Goal: Task Accomplishment & Management: Complete application form

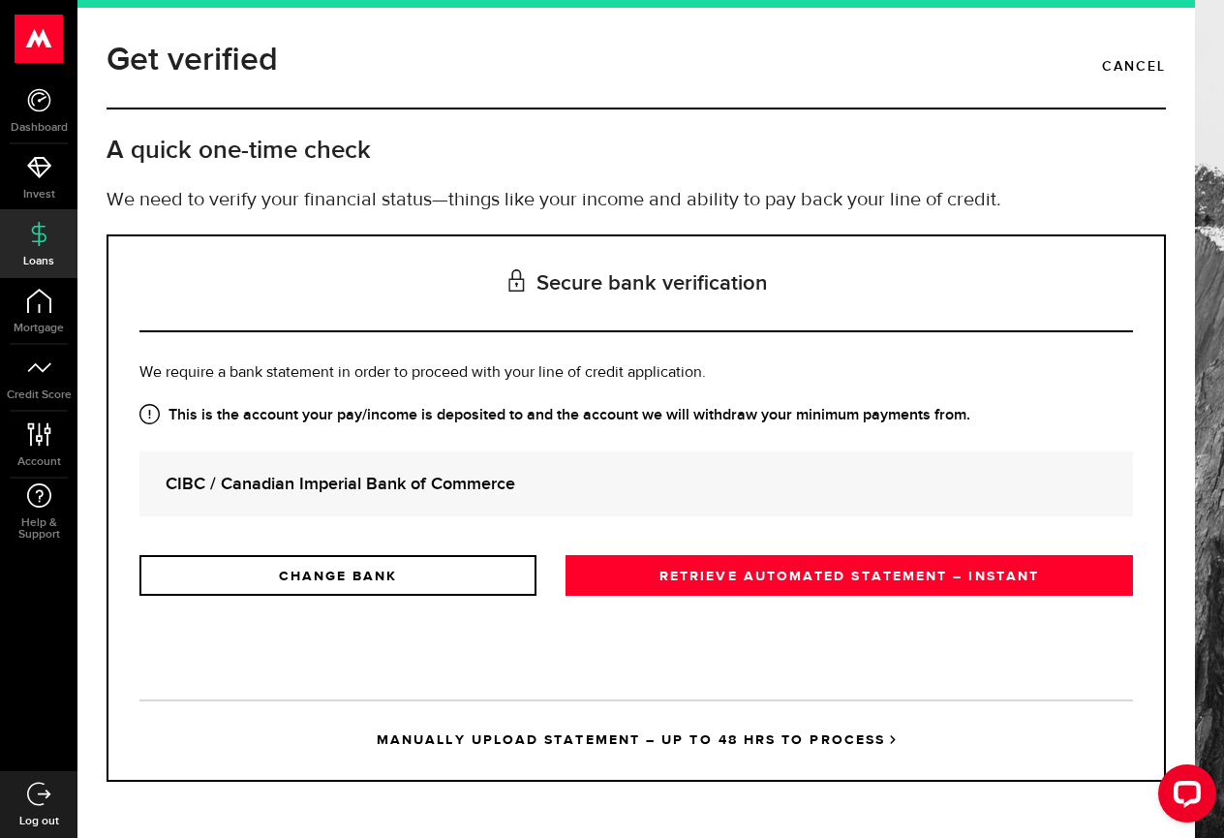
click at [381, 483] on strong "CIBC / Canadian Imperial Bank of Commerce" at bounding box center [636, 484] width 941 height 26
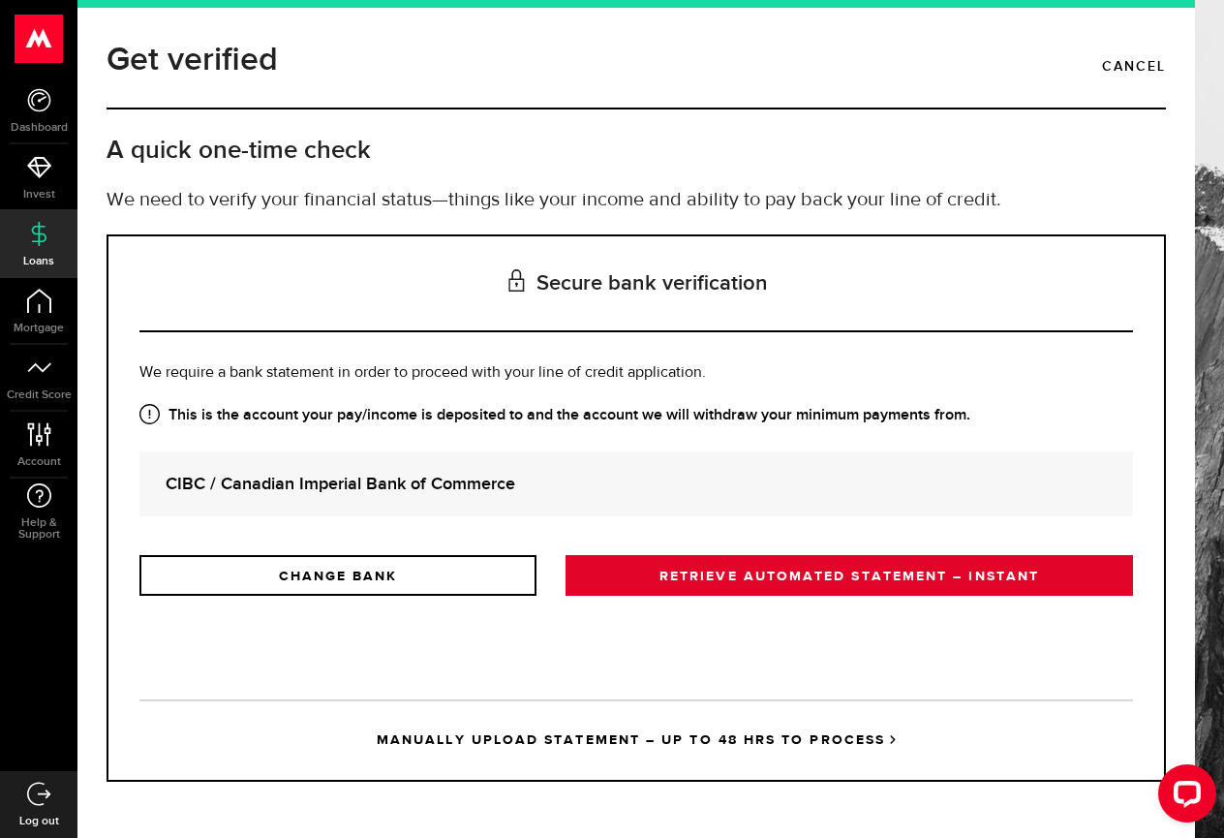
click at [744, 571] on link "RETRIEVE AUTOMATED STATEMENT – INSTANT" at bounding box center [849, 575] width 567 height 41
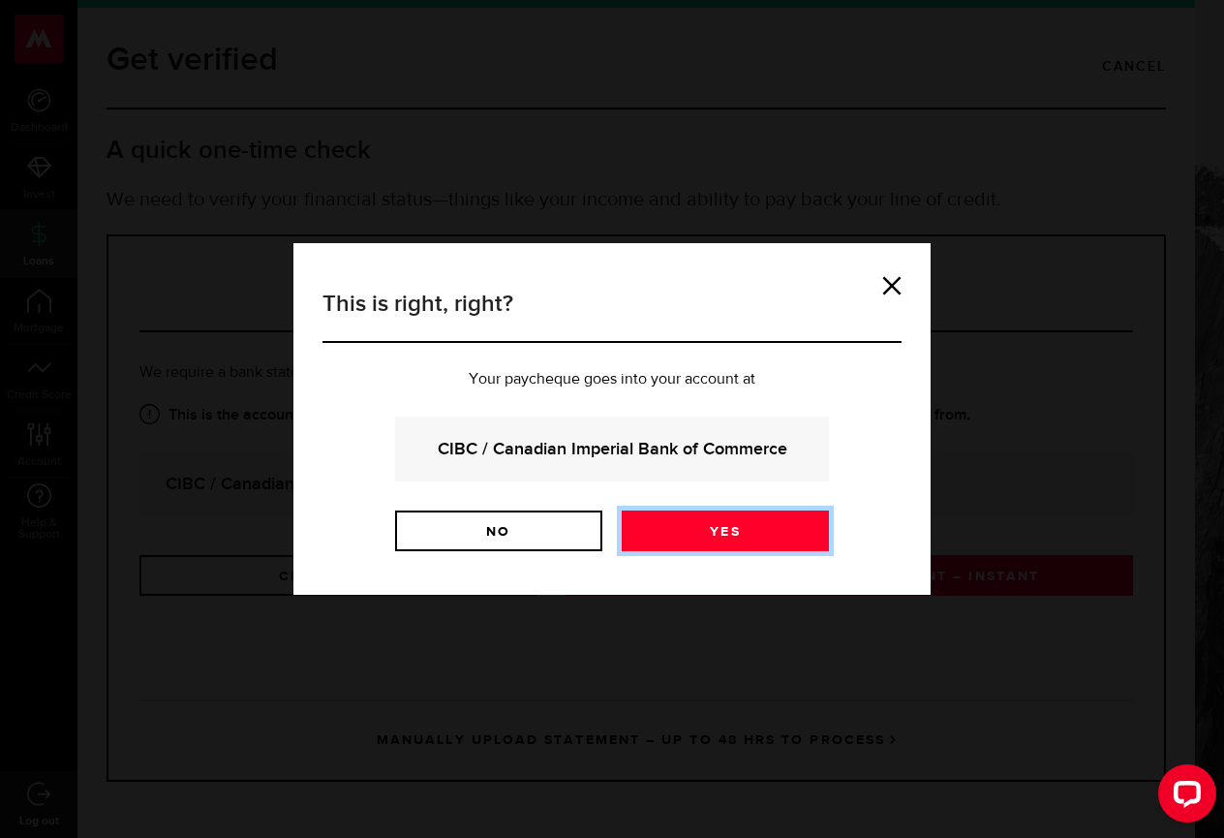
click at [729, 540] on link "Yes" at bounding box center [725, 530] width 207 height 41
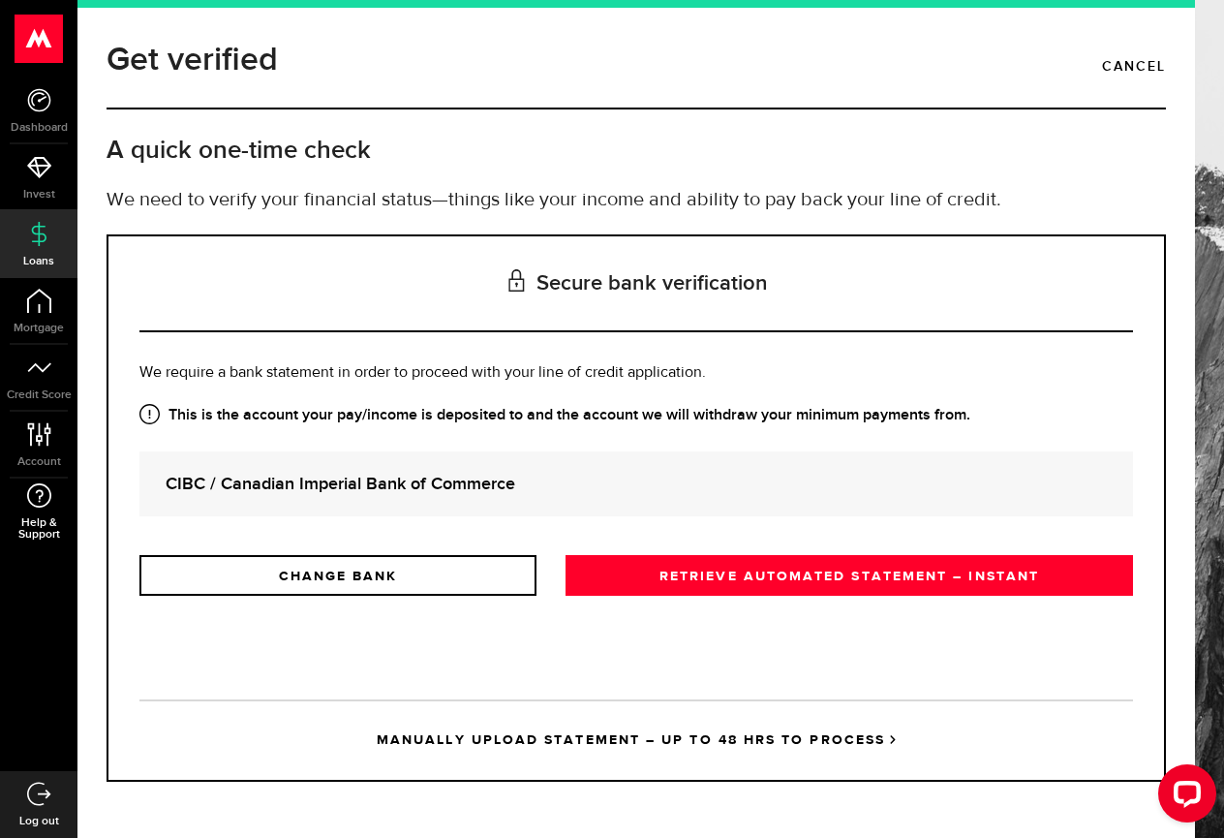
click at [18, 506] on link "Help & Support" at bounding box center [38, 511] width 77 height 67
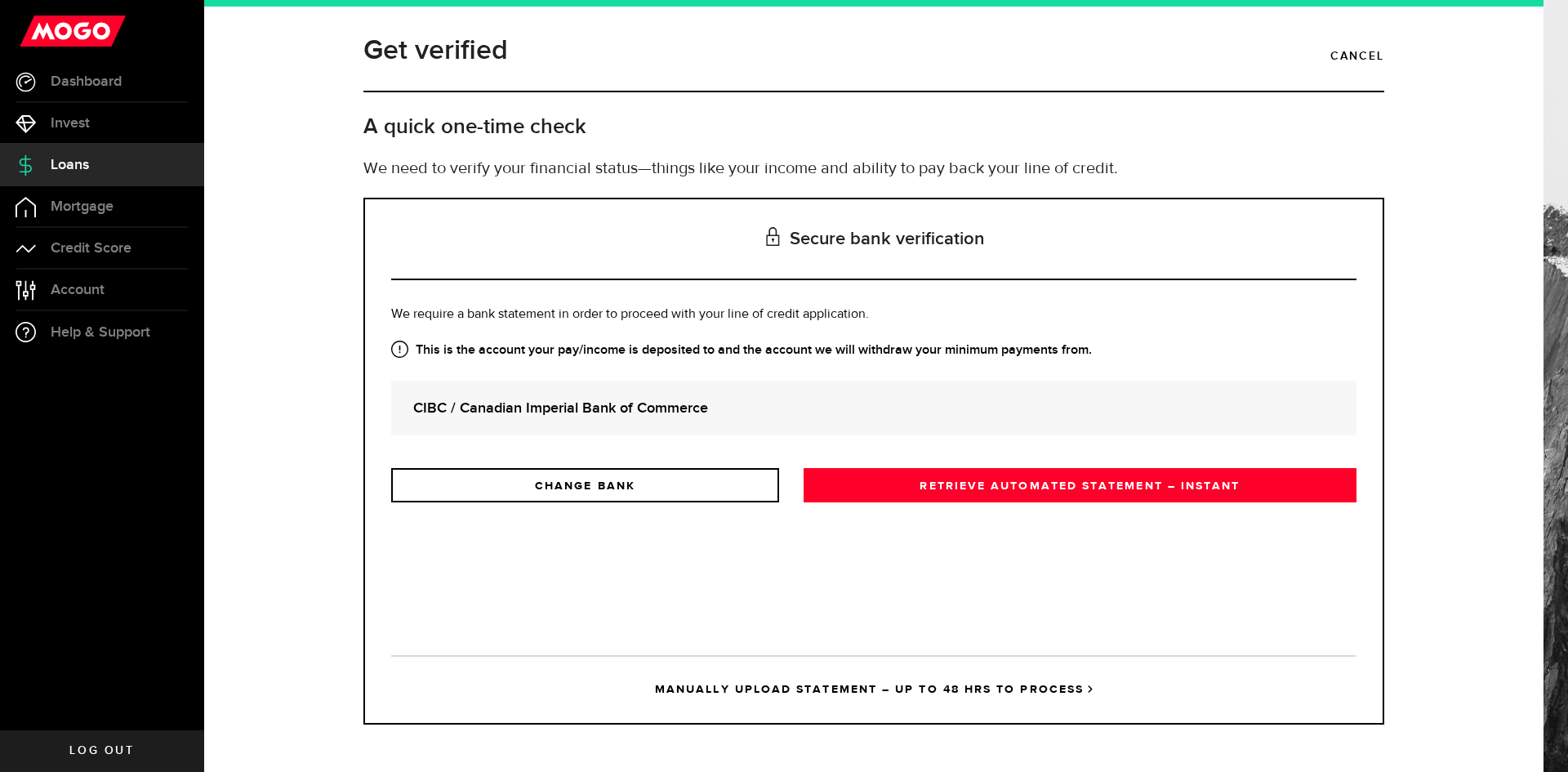
click at [1032, 581] on div "Is this the bank account you want us to get your bank statements from? We requi…" at bounding box center [874, 467] width 966 height 326
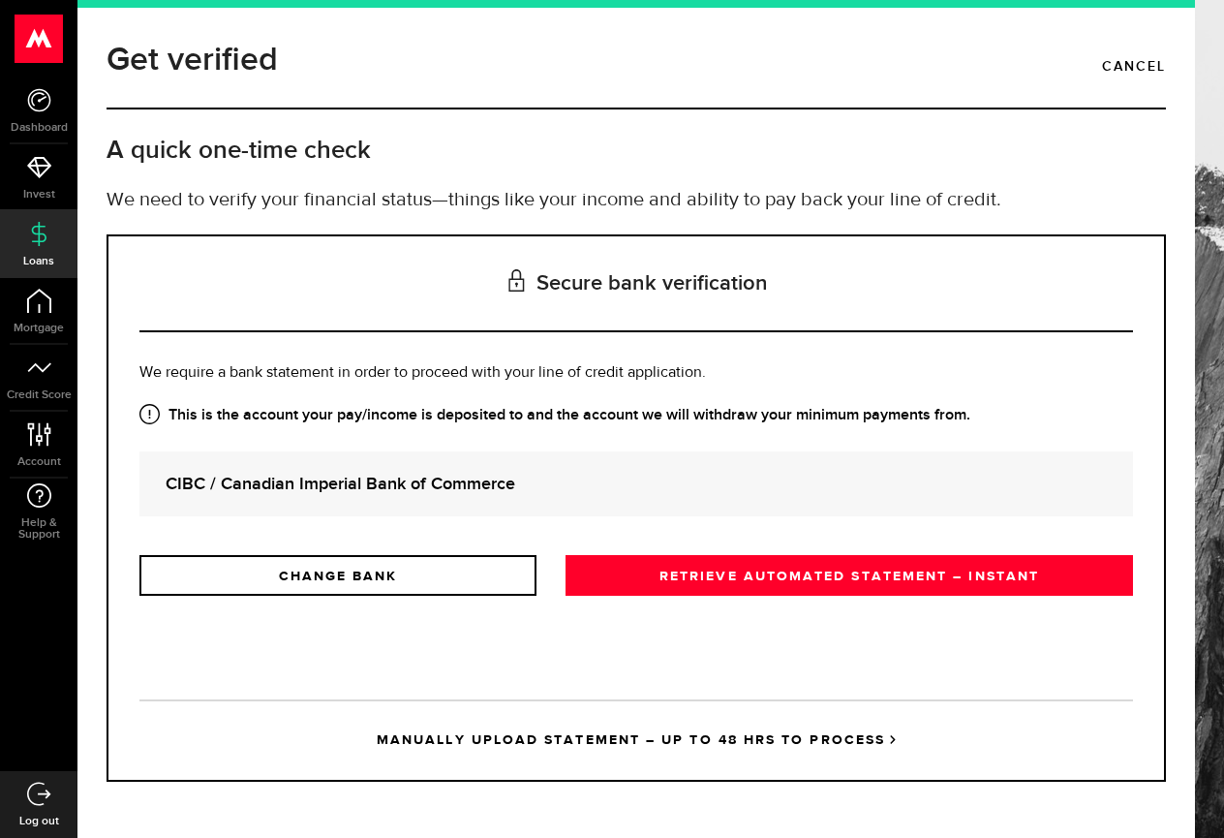
click at [615, 775] on link "MANUALLY UPLOAD STATEMENT – UP TO 48 HRS TO PROCESS" at bounding box center [636, 739] width 994 height 80
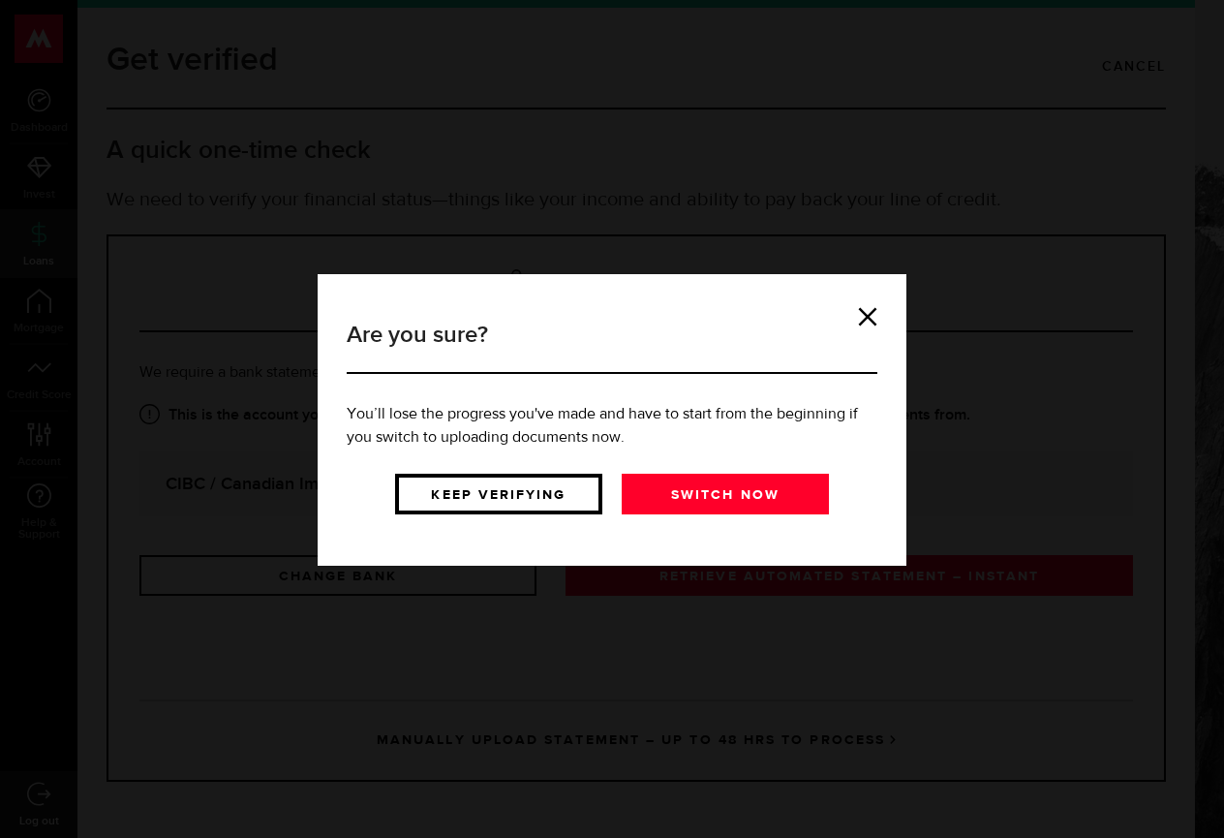
click at [561, 505] on link "Keep verifying" at bounding box center [498, 494] width 207 height 41
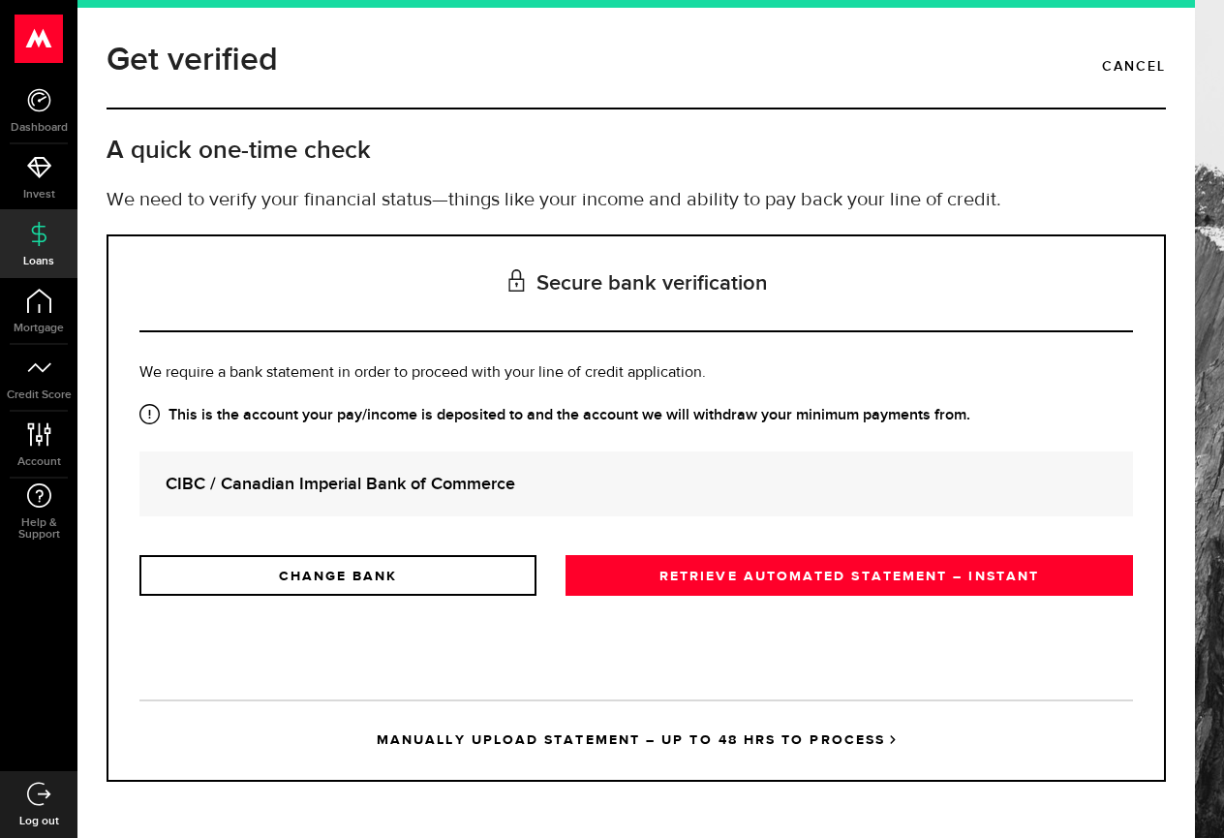
click at [50, 36] on use at bounding box center [38, 39] width 47 height 48
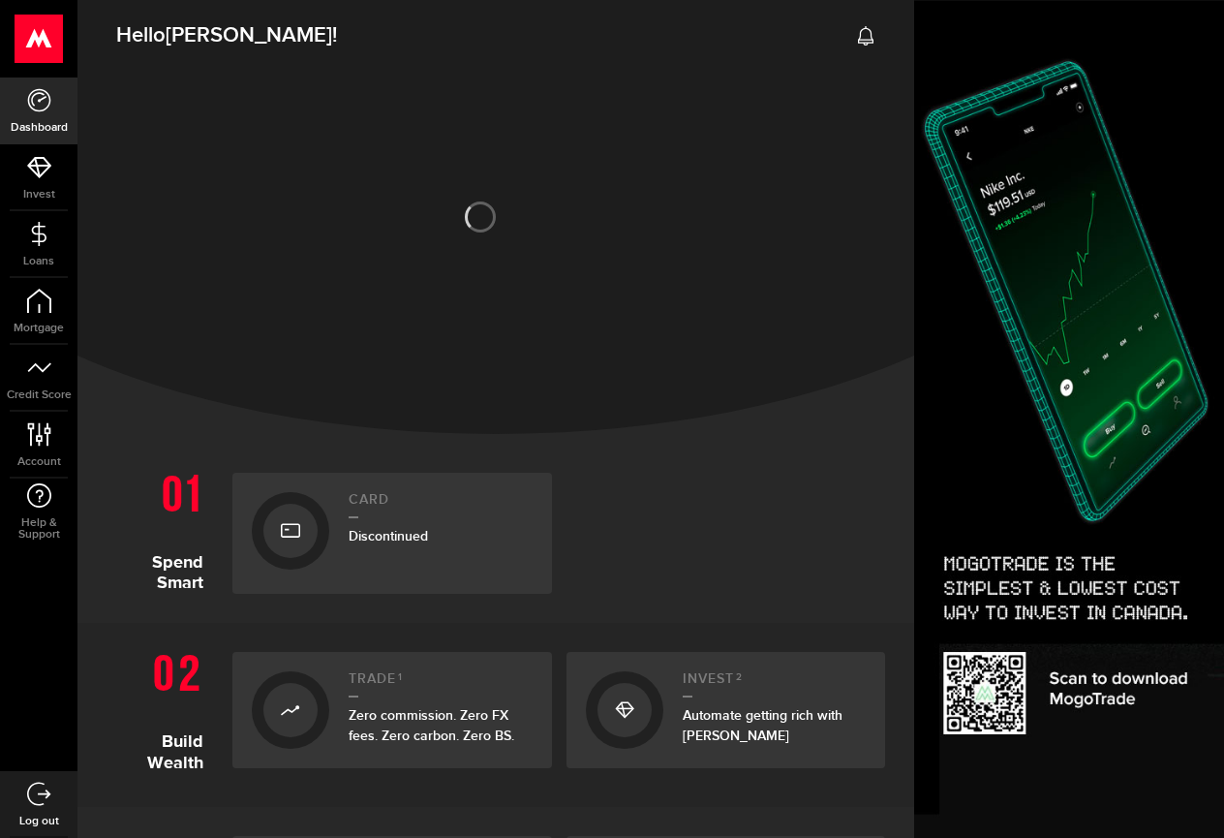
click at [33, 108] on use at bounding box center [38, 99] width 23 height 23
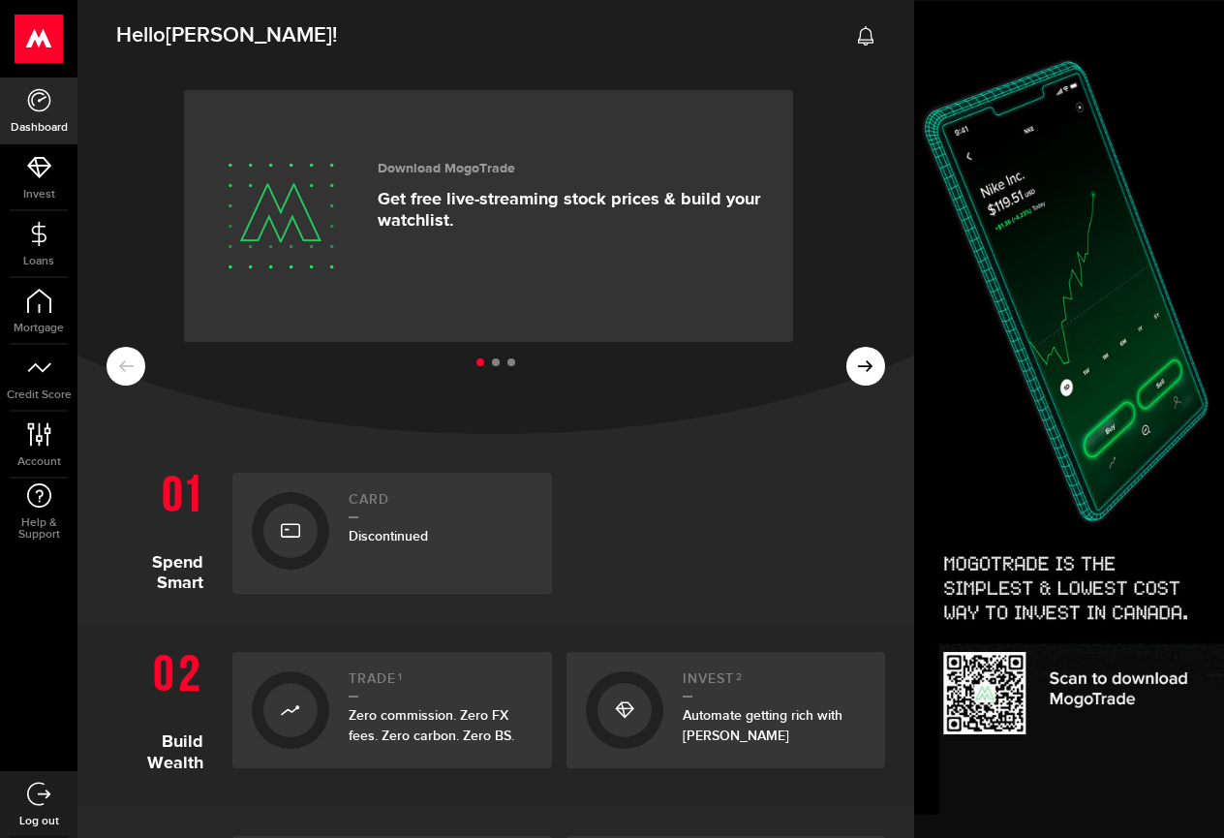
click at [40, 102] on icon at bounding box center [39, 100] width 24 height 24
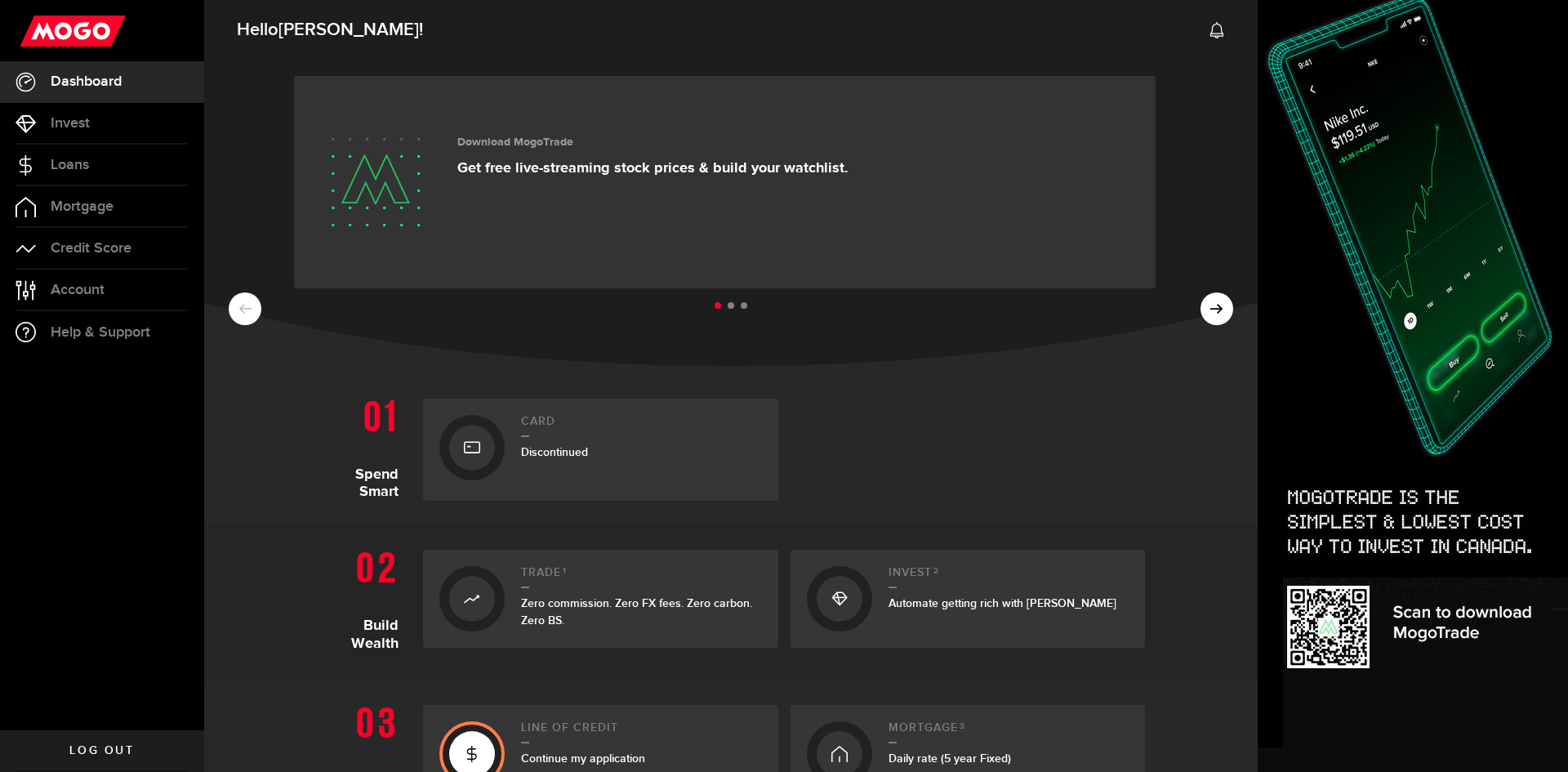
click at [1032, 316] on ul at bounding box center [730, 306] width 1005 height 21
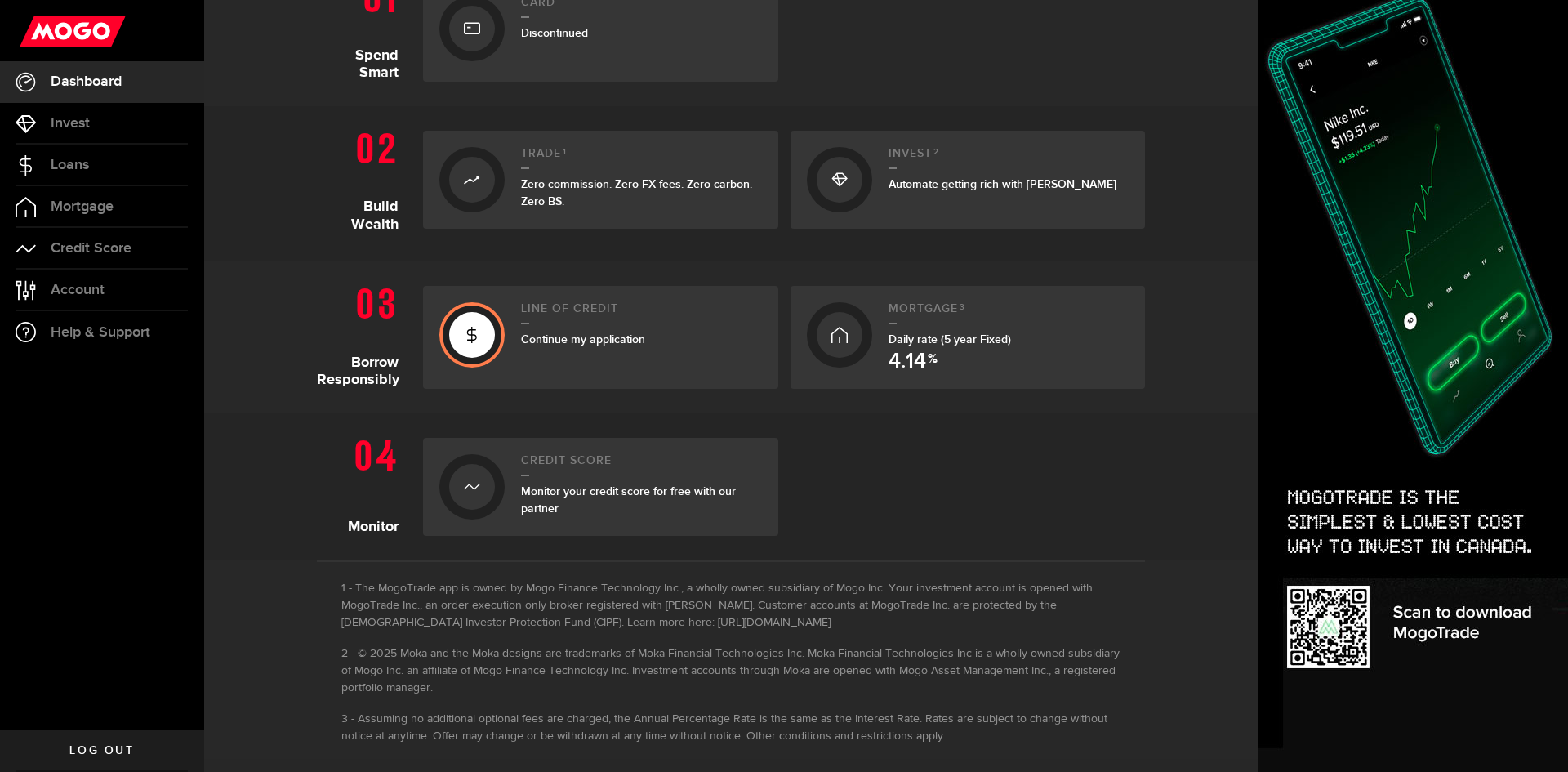
scroll to position [430, 0]
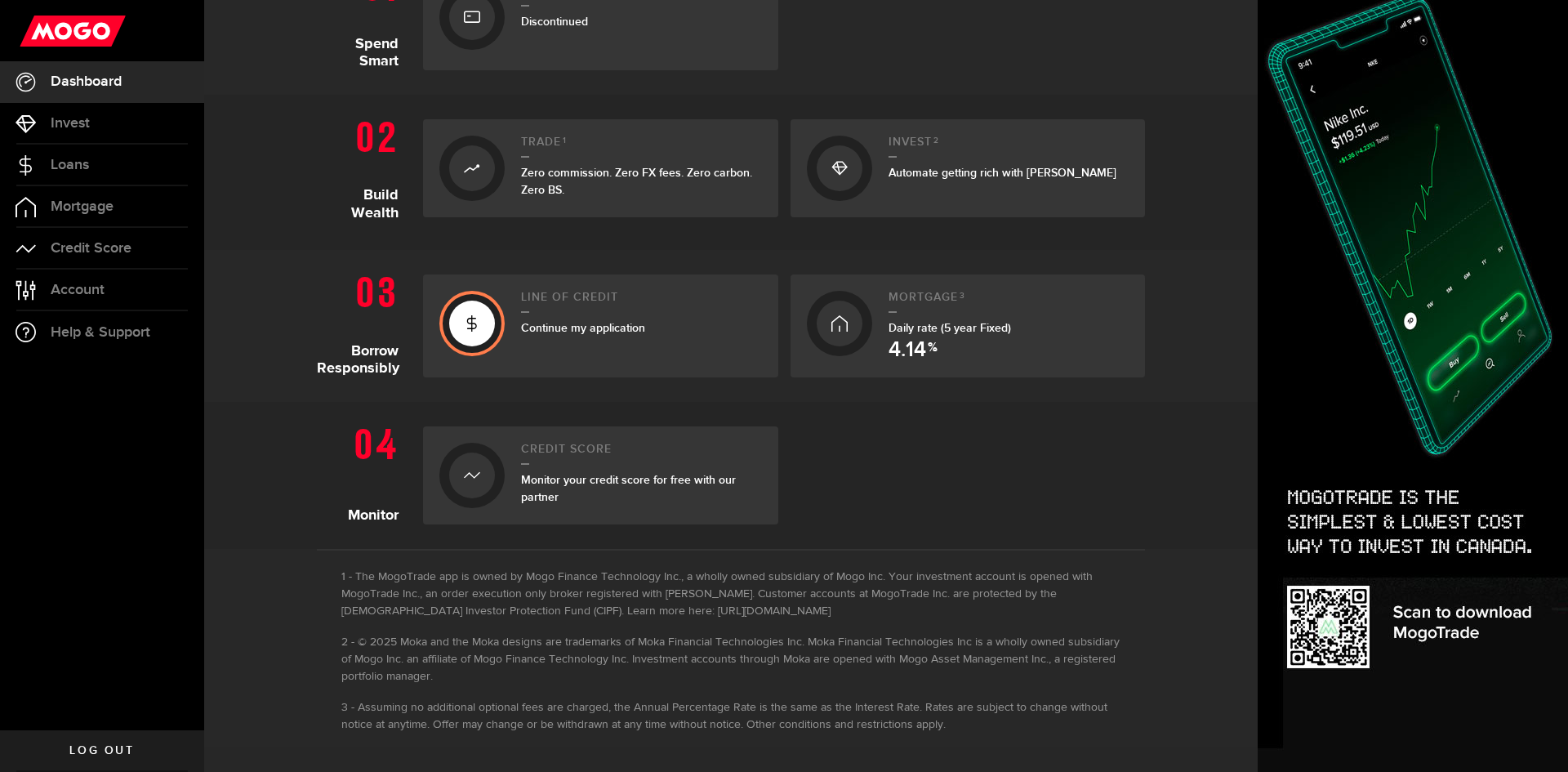
click at [118, 475] on ul "Dashboard Dashboard Bitcoin Bitcoin Invest Invest Loans Loans Mortgage Mortgage…" at bounding box center [102, 396] width 204 height 669
click at [581, 310] on h2 "Line of credit" at bounding box center [642, 302] width 241 height 22
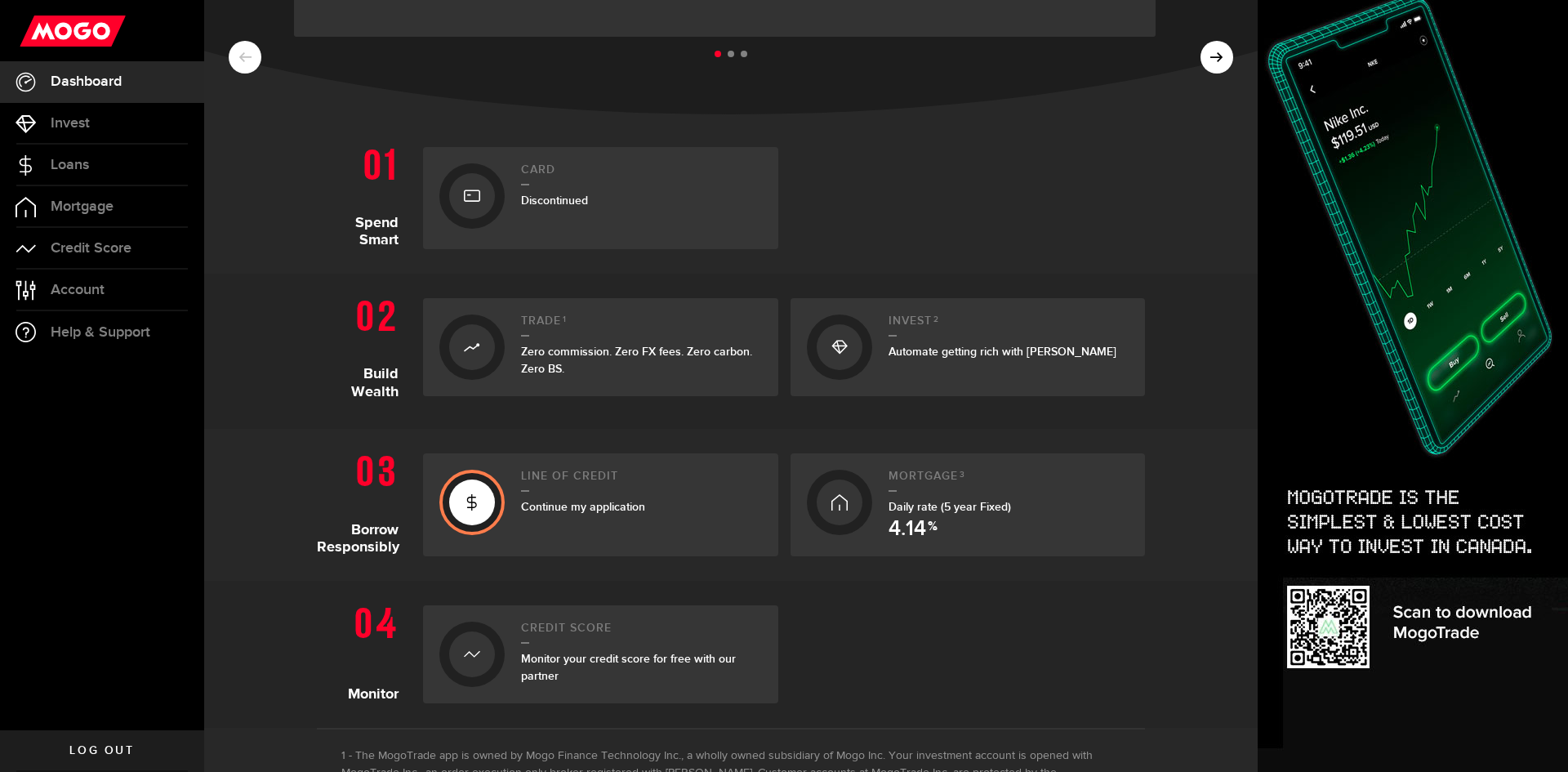
scroll to position [267, 0]
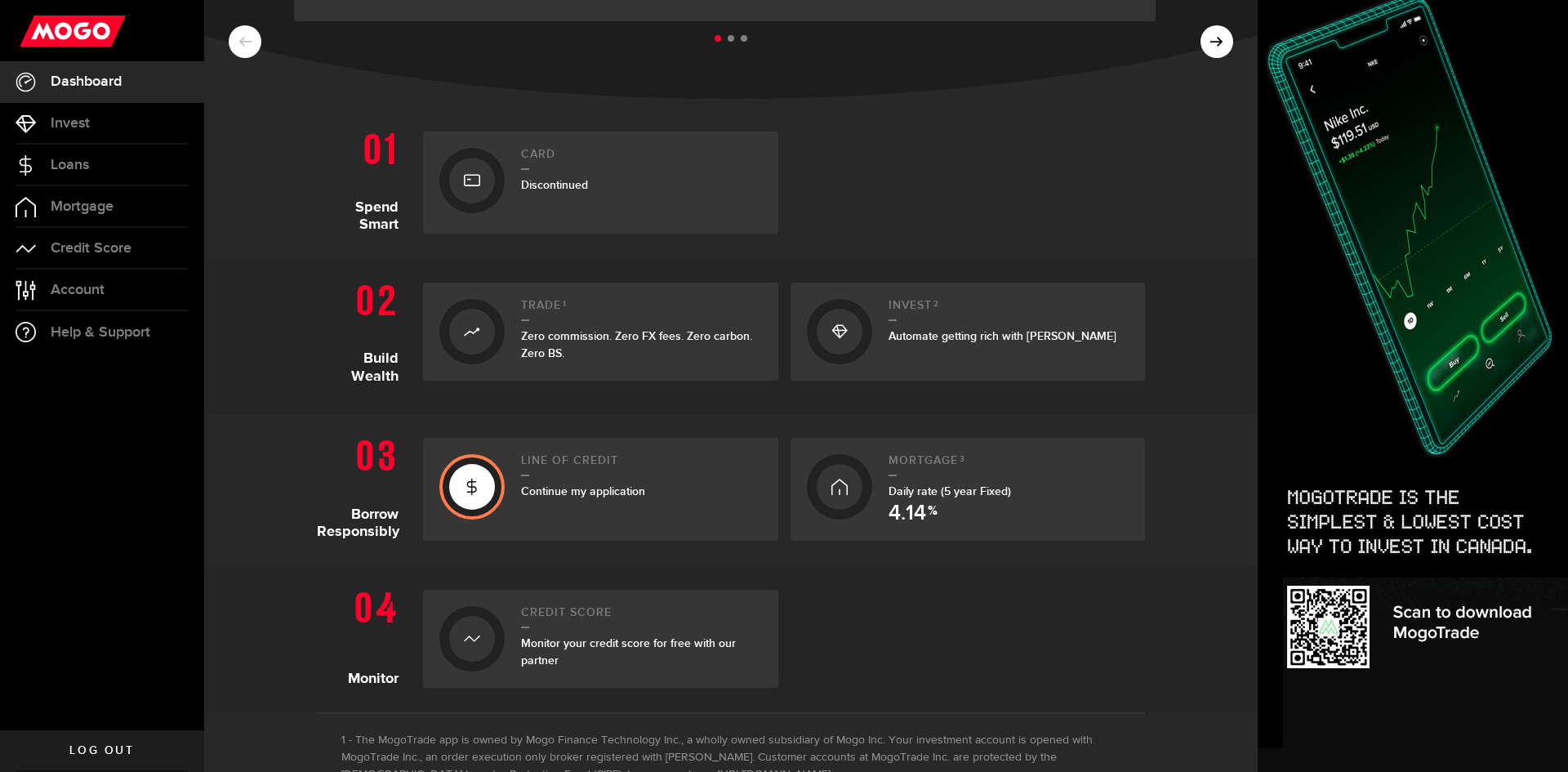
click at [569, 494] on span "Continue my application" at bounding box center [583, 491] width 124 height 13
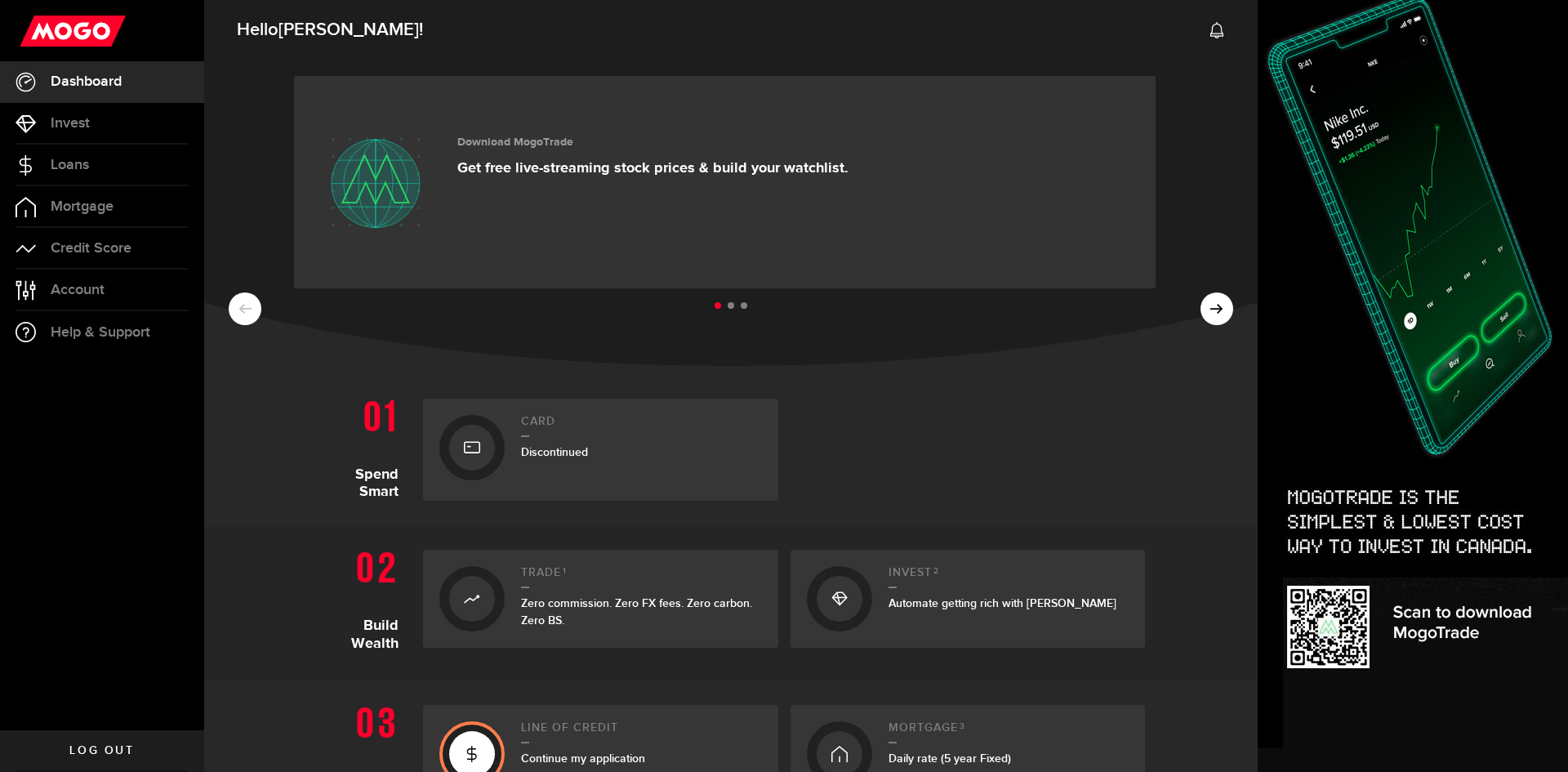
click at [1000, 401] on div at bounding box center [967, 450] width 355 height 102
click at [75, 664] on ul "Dashboard Dashboard Bitcoin Bitcoin Invest Invest Loans Loans Mortgage Mortgage…" at bounding box center [102, 396] width 204 height 669
click at [151, 625] on ul "Dashboard Dashboard Bitcoin Bitcoin Invest Invest Loans Loans Mortgage Mortgage…" at bounding box center [102, 396] width 204 height 669
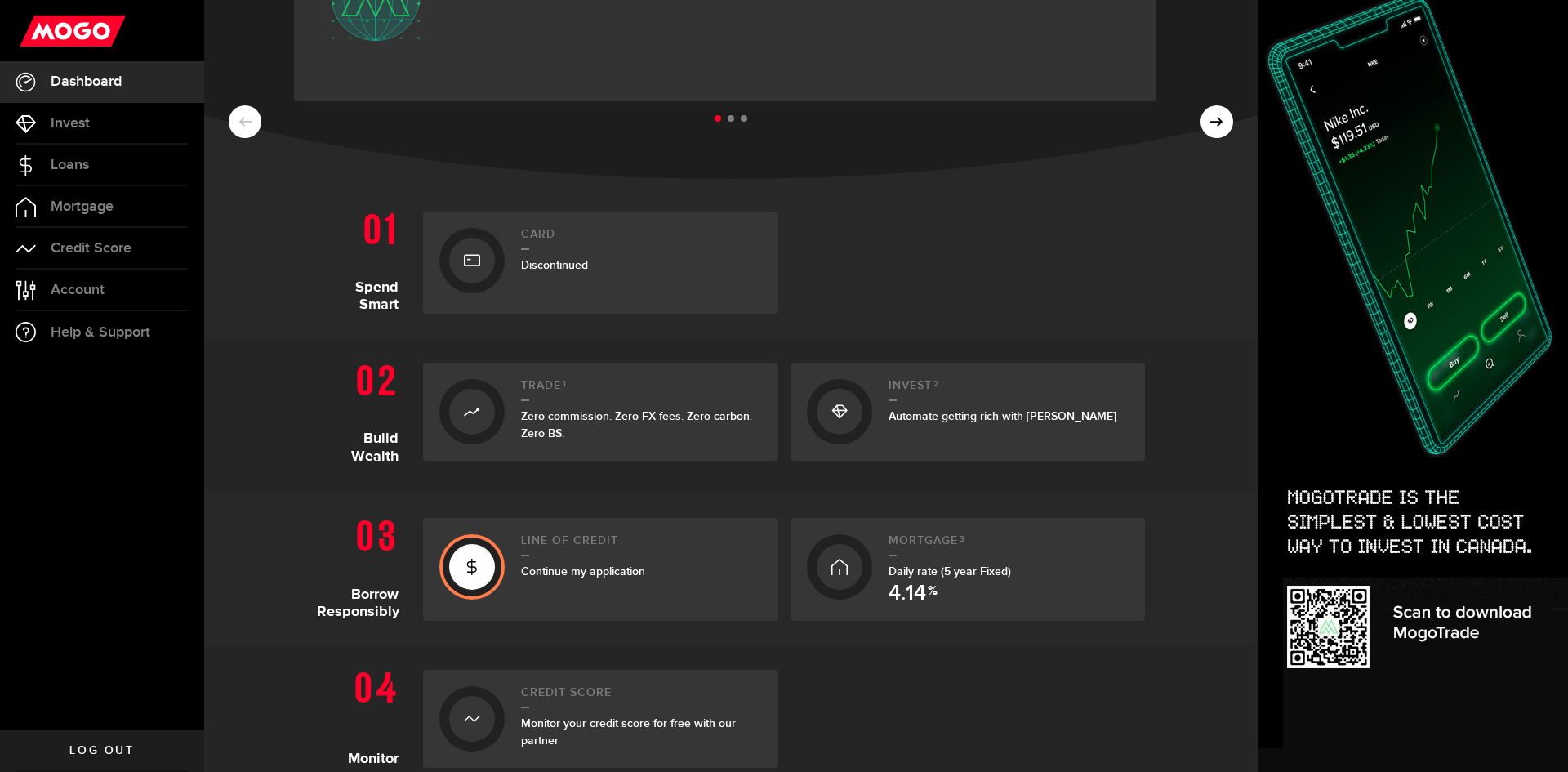
scroll to position [327, 0]
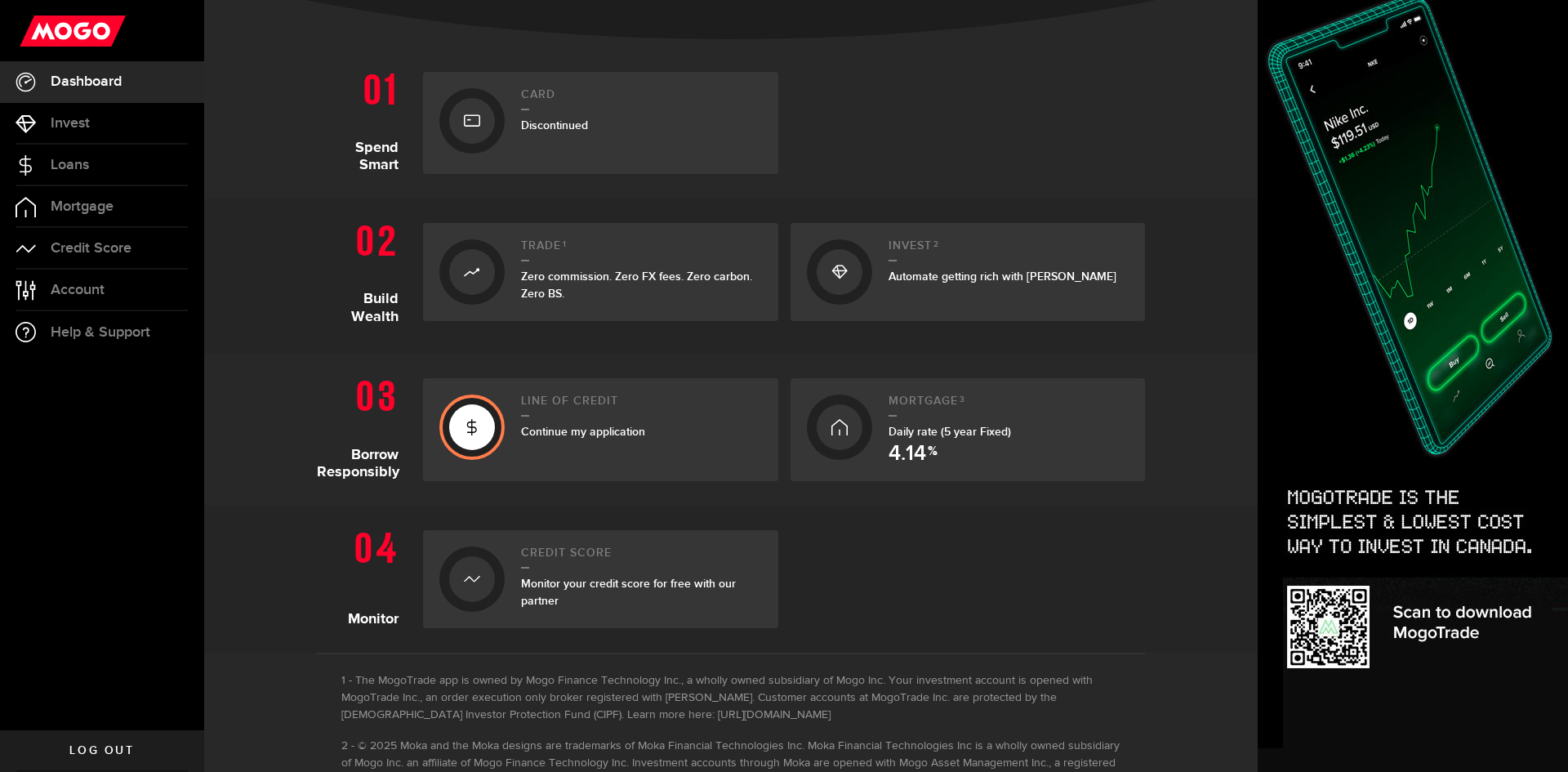
click at [507, 425] on link "Line of credit Continue my application" at bounding box center [601, 429] width 355 height 103
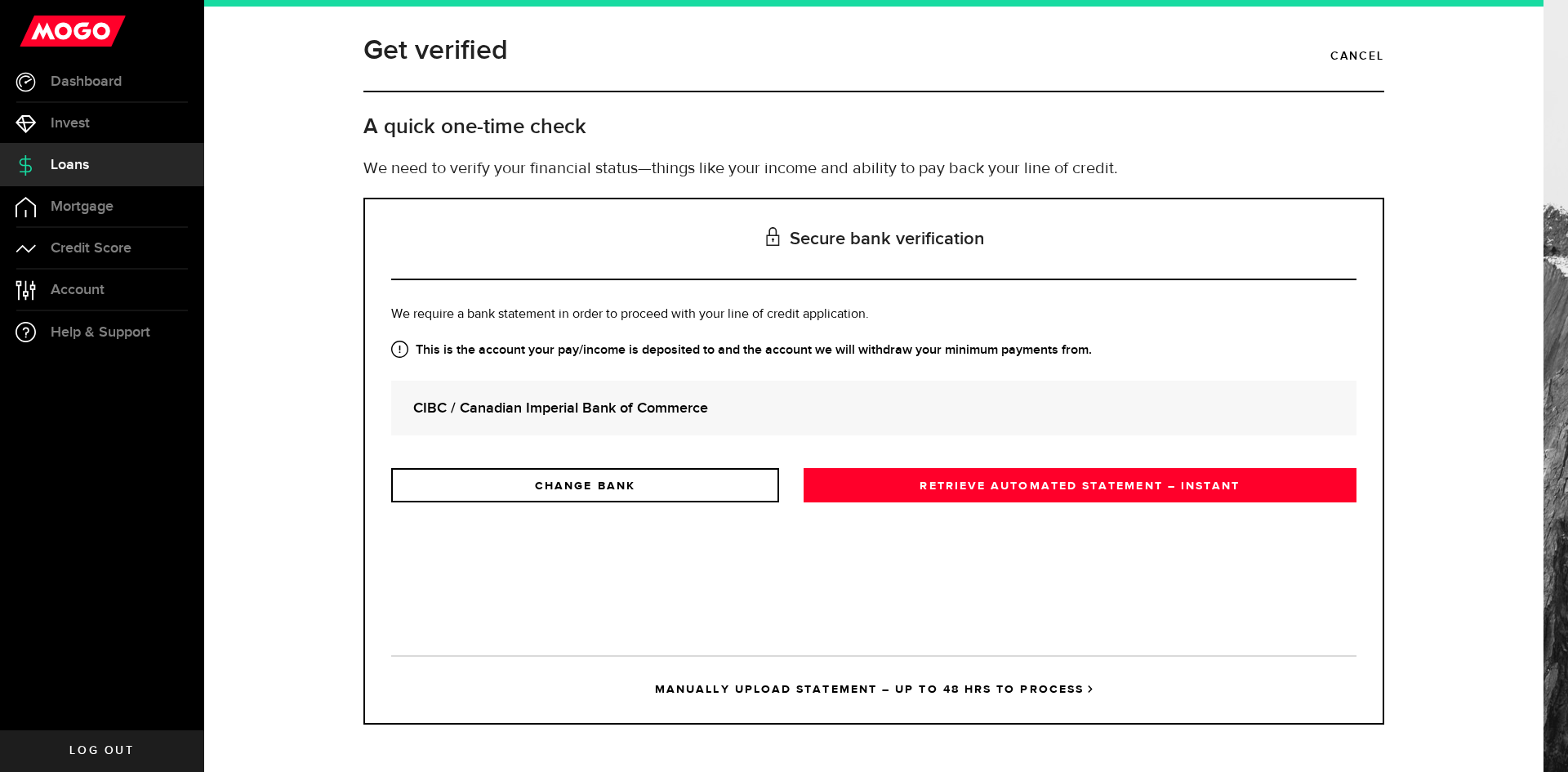
click at [62, 162] on span "Loans" at bounding box center [70, 165] width 39 height 14
click at [887, 688] on link "MANUALLY UPLOAD STATEMENT – UP TO 48 HRS TO PROCESS" at bounding box center [874, 689] width 966 height 67
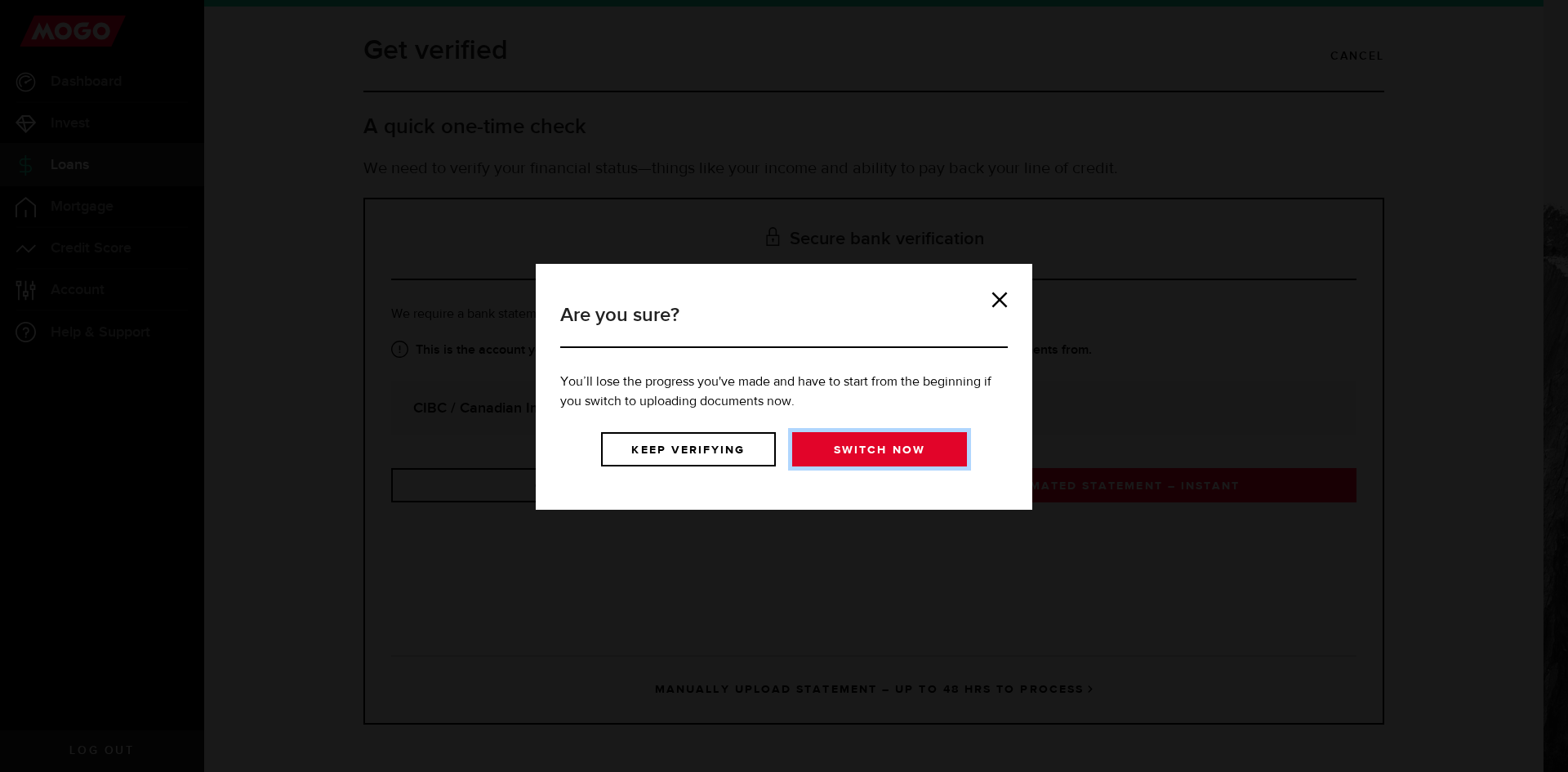
click at [858, 453] on link "Switch now" at bounding box center [879, 449] width 175 height 35
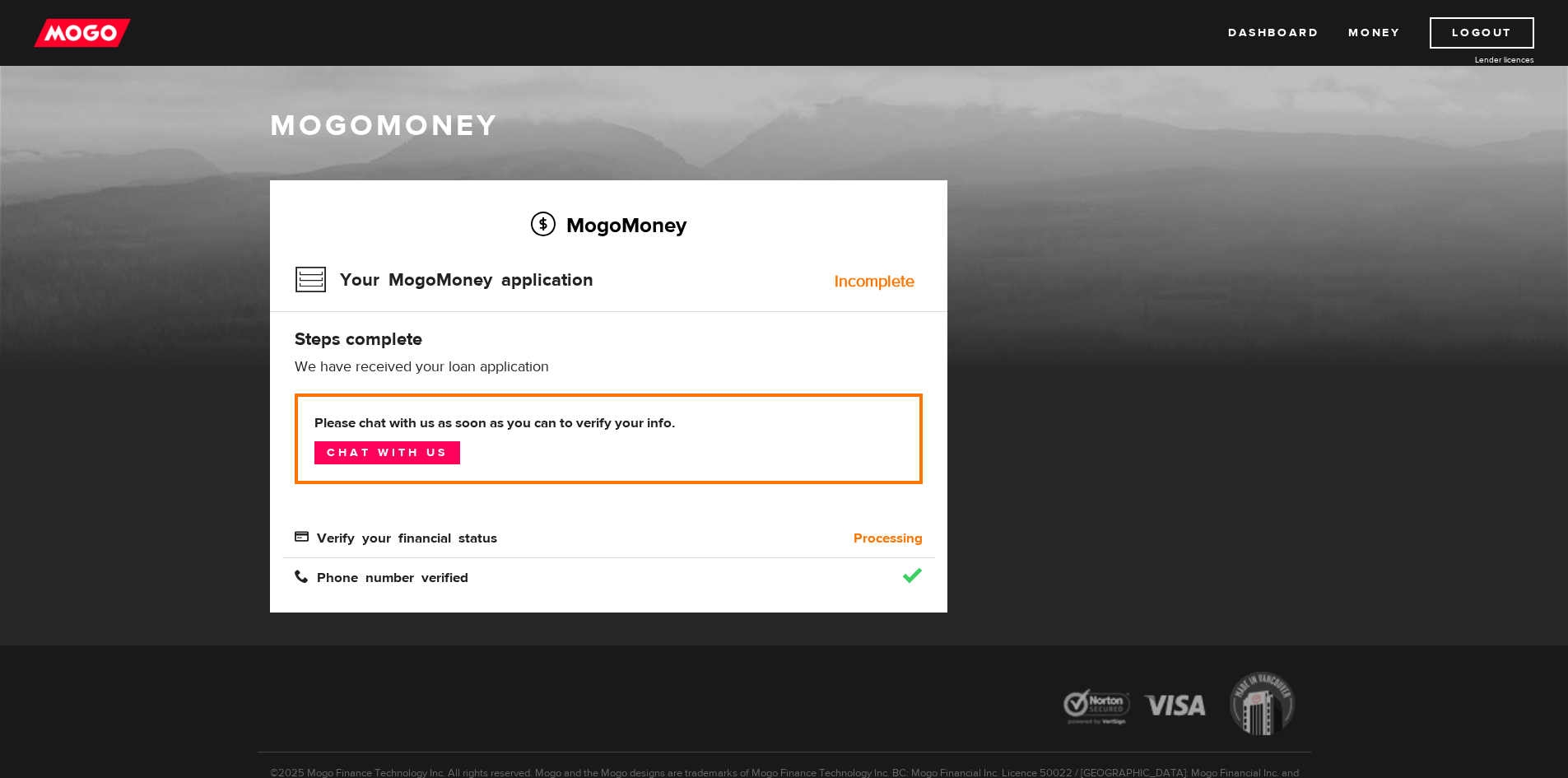
click at [1396, 321] on div "MogoMoney" at bounding box center [784, 238] width 1568 height 264
drag, startPoint x: 1169, startPoint y: 246, endPoint x: 1163, endPoint y: 236, distance: 11.7
click at [1169, 246] on div "MogoMoney Your MogoMoney application Expired Your MogoMoney credit decision has…" at bounding box center [784, 412] width 1054 height 465
click at [1280, 238] on div "MogoMoney Your MogoMoney application Expired Your MogoMoney credit decision has…" at bounding box center [784, 412] width 1054 height 465
click at [1196, 397] on div "MogoMoney Your MogoMoney application Expired Your MogoMoney credit decision has…" at bounding box center [784, 412] width 1054 height 465
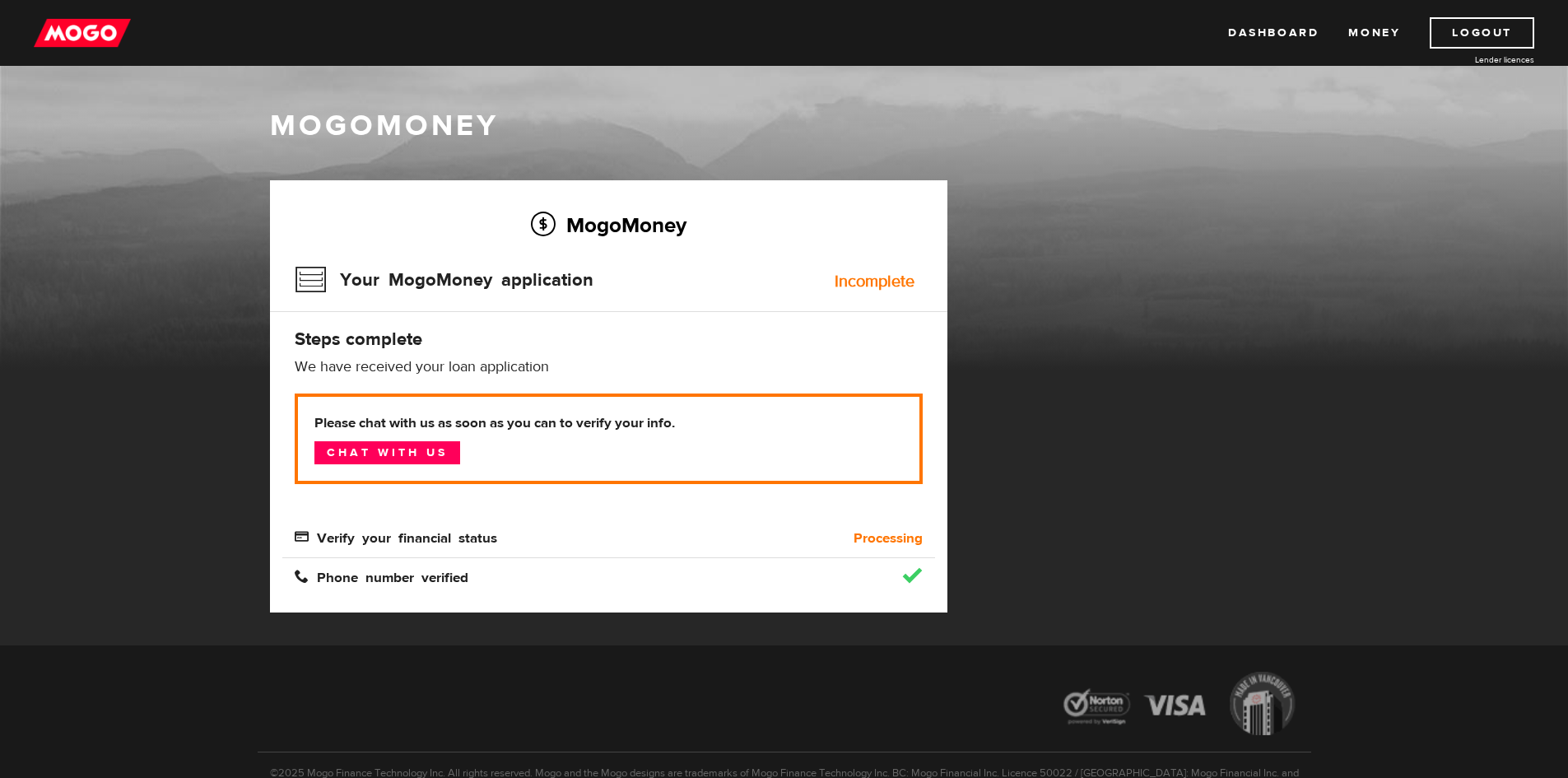
click at [1101, 144] on div "MogoMoney" at bounding box center [784, 128] width 1054 height 43
click at [1418, 246] on div "MogoMoney" at bounding box center [784, 238] width 1568 height 264
click at [1099, 314] on div "MogoMoney Your MogoMoney application Expired Your MogoMoney credit decision has…" at bounding box center [784, 412] width 1054 height 465
click at [1300, 26] on link "Dashboard" at bounding box center [1273, 32] width 91 height 31
click at [1275, 281] on div "MogoMoney Your MogoMoney application Expired Your MogoMoney credit decision has…" at bounding box center [784, 412] width 1054 height 465
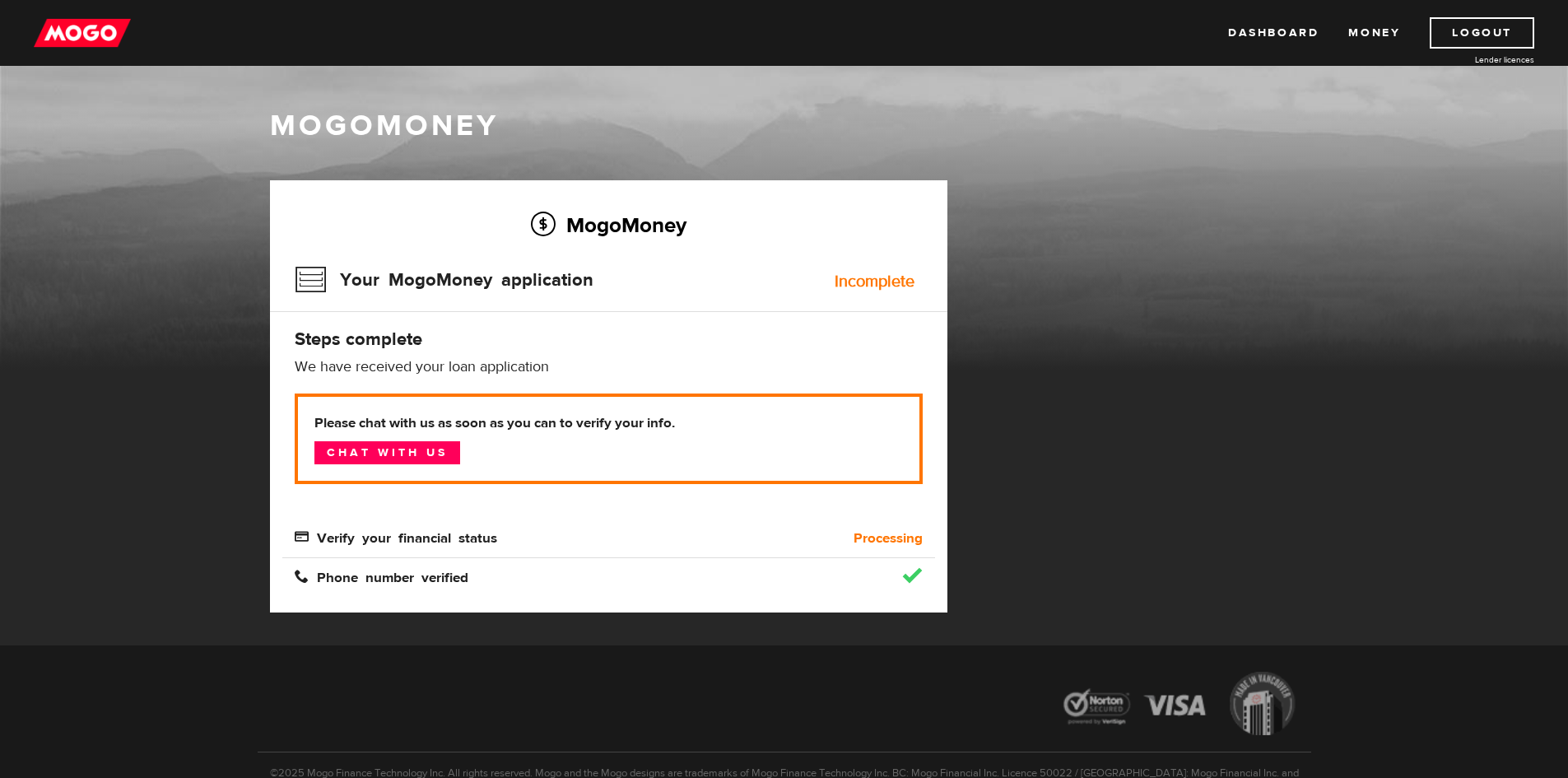
click at [1087, 526] on div "MogoMoney Your MogoMoney application Expired Your MogoMoney credit decision has…" at bounding box center [784, 412] width 1054 height 465
click at [1278, 295] on div "MogoMoney Your MogoMoney application Expired Your MogoMoney credit decision has…" at bounding box center [784, 412] width 1054 height 465
click at [1310, 188] on div "MogoMoney Your MogoMoney application Expired Your MogoMoney credit decision has…" at bounding box center [784, 412] width 1054 height 465
click at [1132, 473] on div "MogoMoney Your MogoMoney application Expired Your MogoMoney credit decision has…" at bounding box center [784, 412] width 1054 height 465
click at [1130, 446] on div "MogoMoney Your MogoMoney application Expired Your MogoMoney credit decision has…" at bounding box center [784, 412] width 1054 height 465
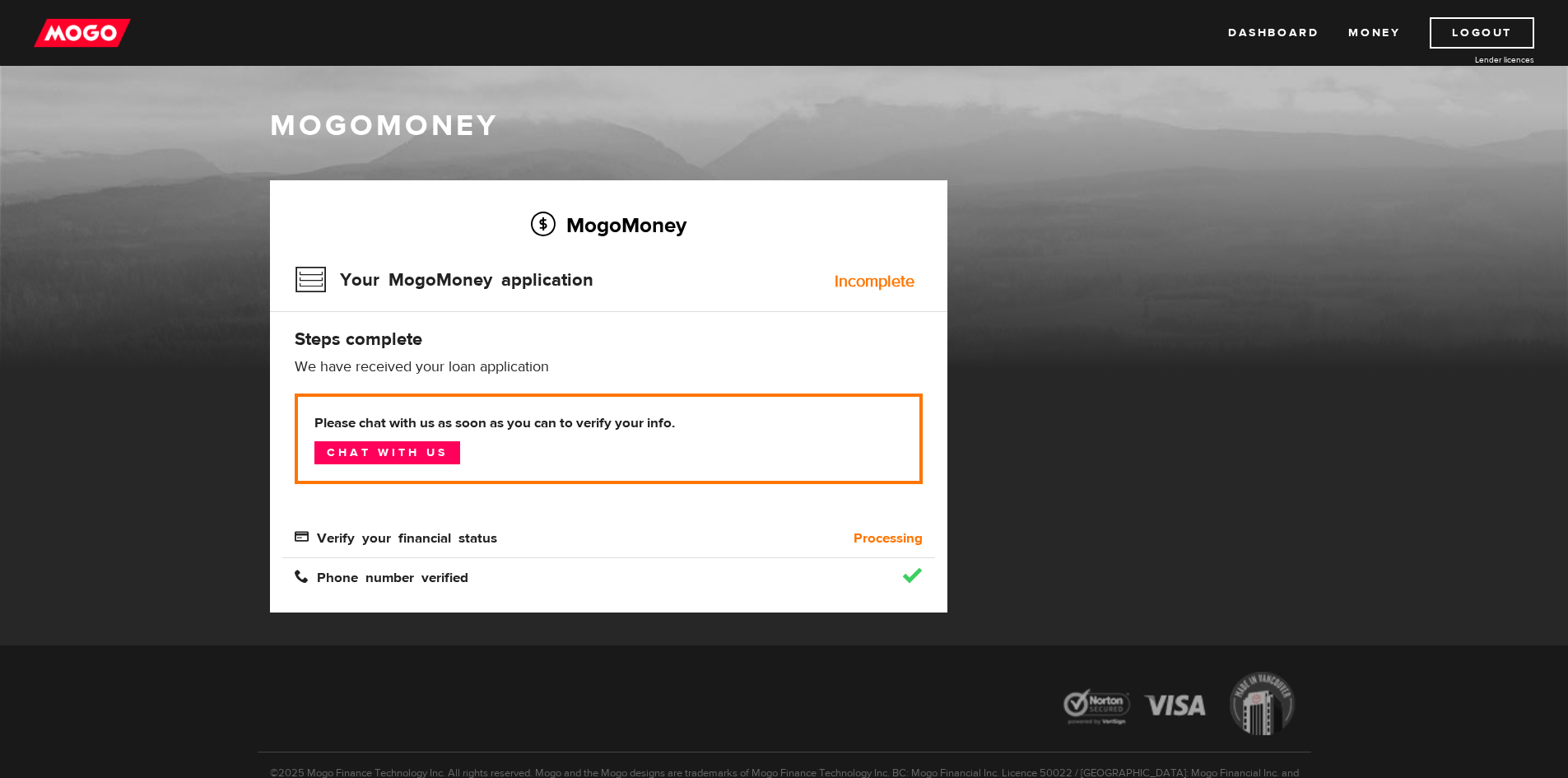
click at [1266, 287] on div "MogoMoney Your MogoMoney application Expired Your MogoMoney credit decision has…" at bounding box center [784, 412] width 1054 height 465
click at [1451, 278] on div "MogoMoney" at bounding box center [784, 238] width 1568 height 264
